Goal: Information Seeking & Learning: Learn about a topic

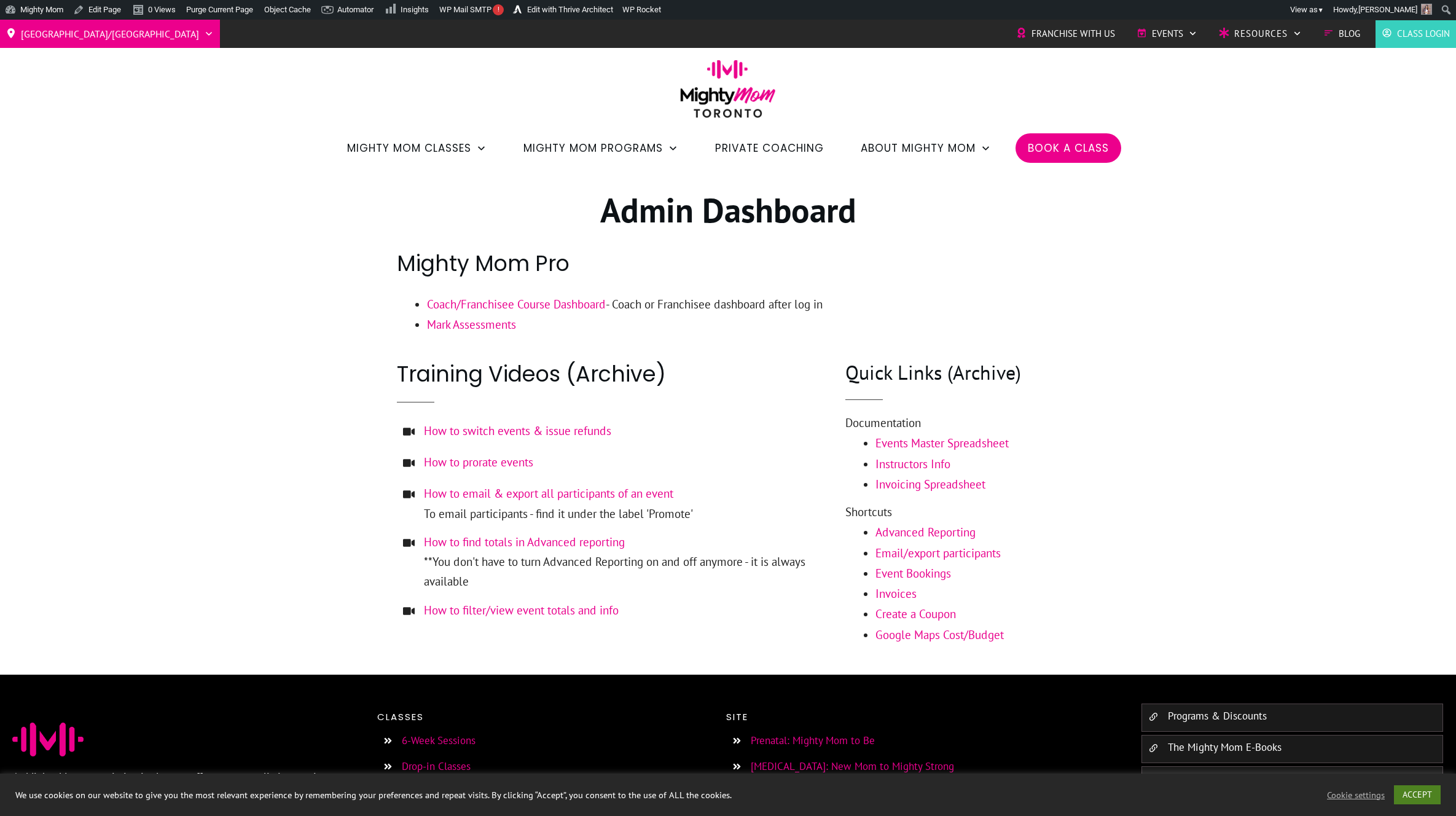
click at [1409, 790] on link "ACCEPT" at bounding box center [1417, 795] width 46 height 19
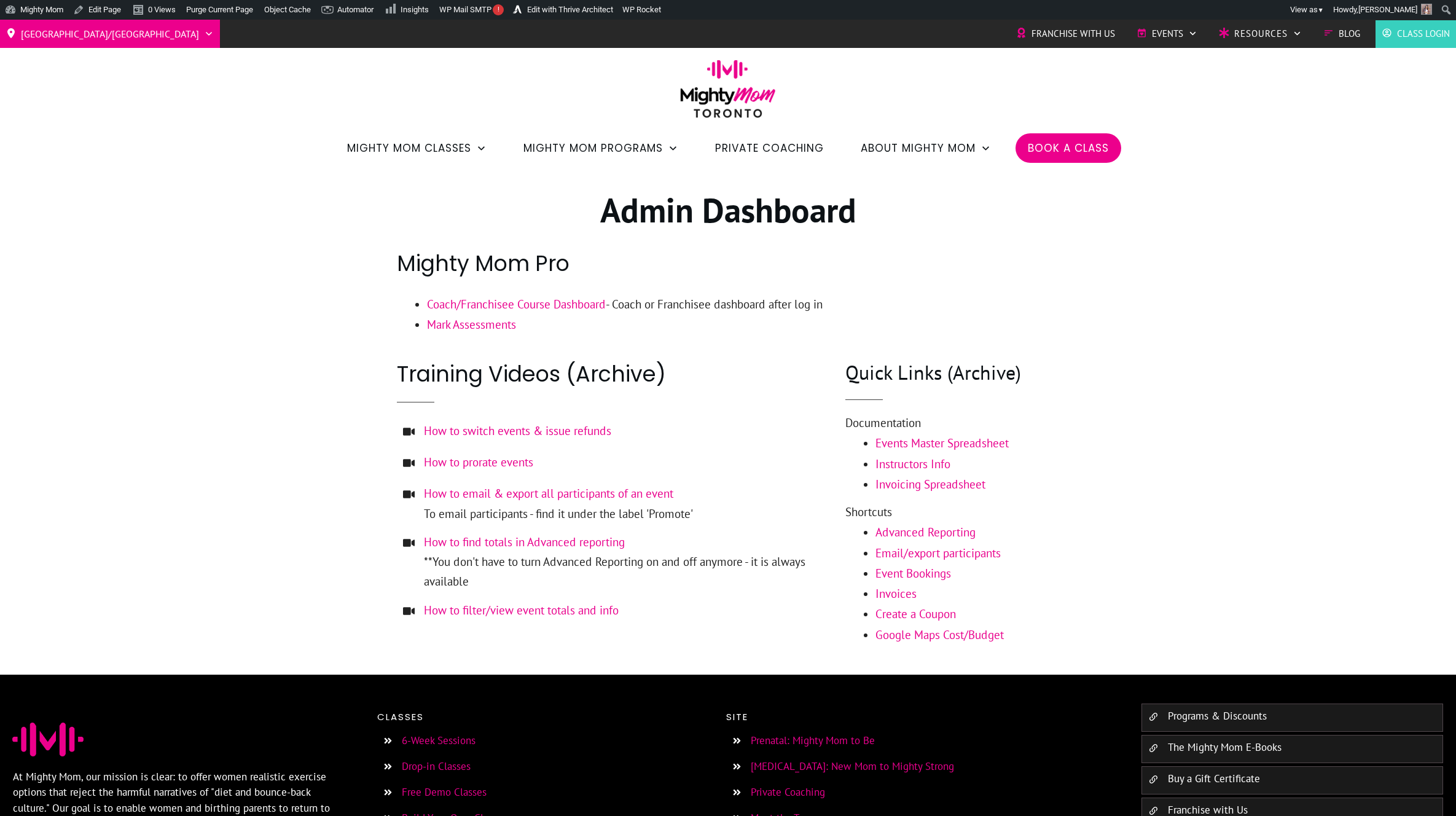
click at [1153, 532] on div at bounding box center [728, 422] width 1456 height 506
click at [1201, 238] on div at bounding box center [728, 422] width 1456 height 506
click at [1185, 229] on div at bounding box center [728, 422] width 1456 height 506
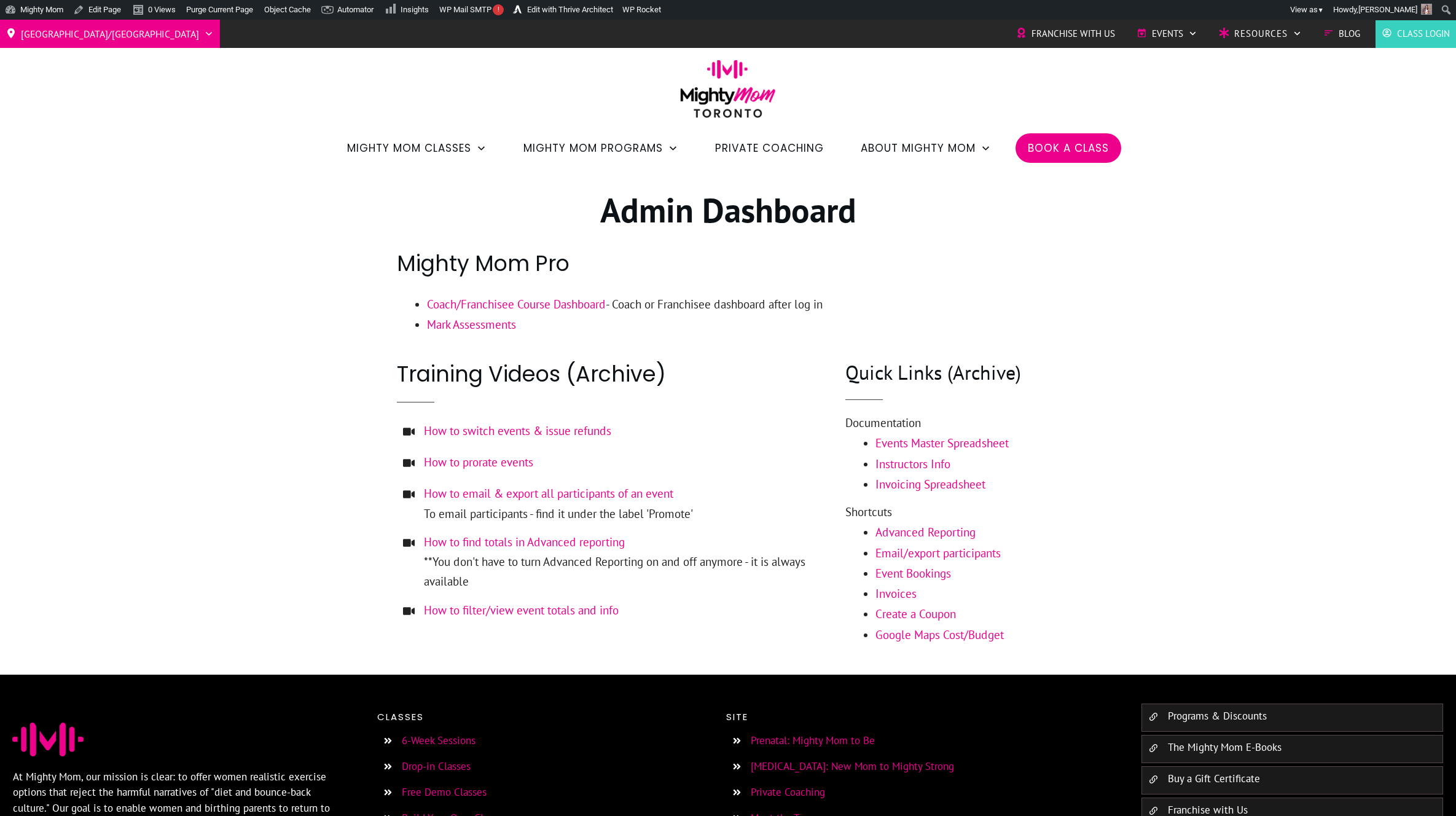
click at [1174, 247] on div at bounding box center [728, 422] width 1456 height 506
click at [609, 180] on span "Mighty Mom to Be: PRENATAL" at bounding box center [643, 185] width 203 height 16
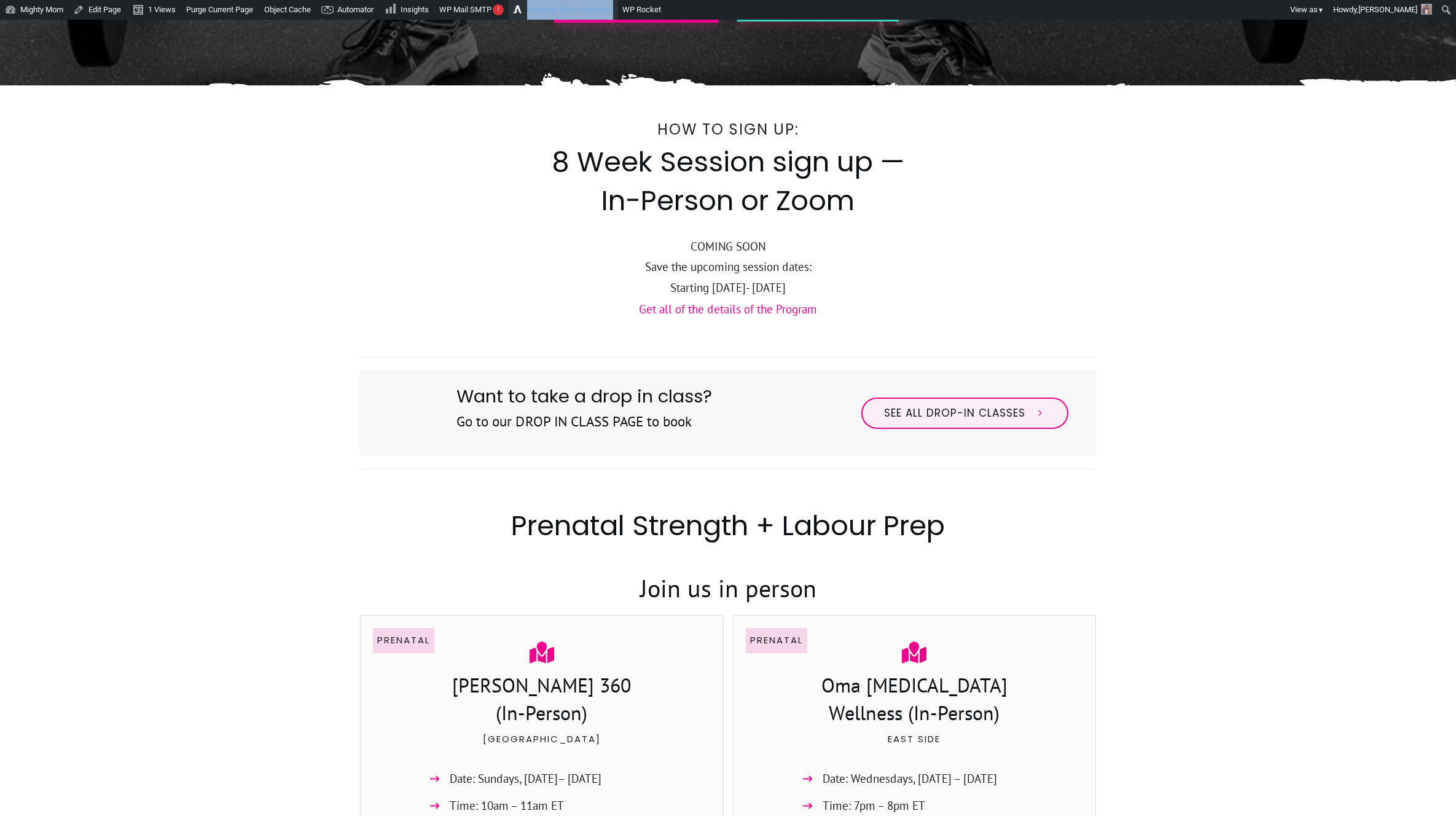
scroll to position [368, 0]
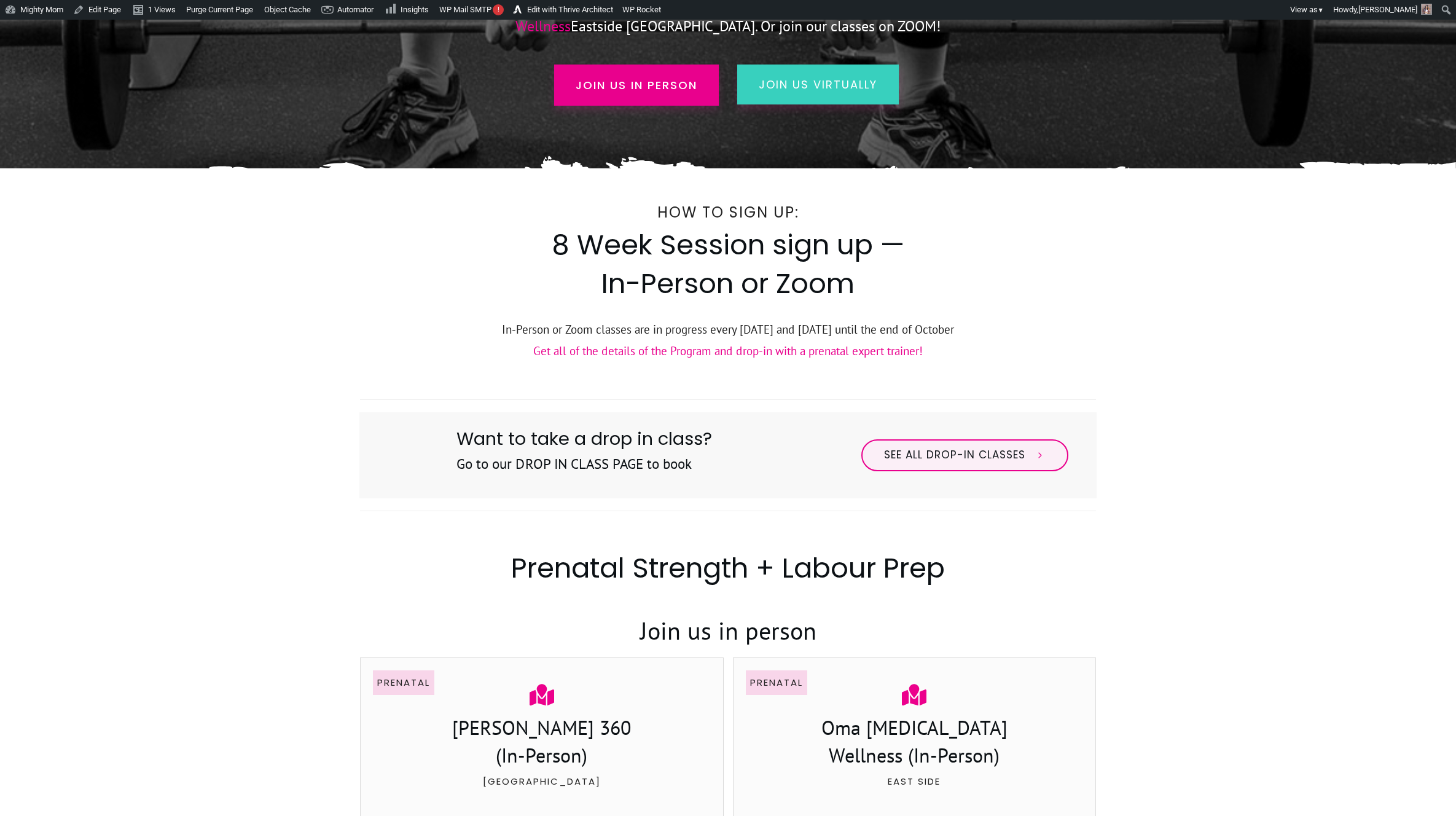
scroll to position [274, 0]
